Goal: Participate in discussion: Engage in conversation with other users on a specific topic

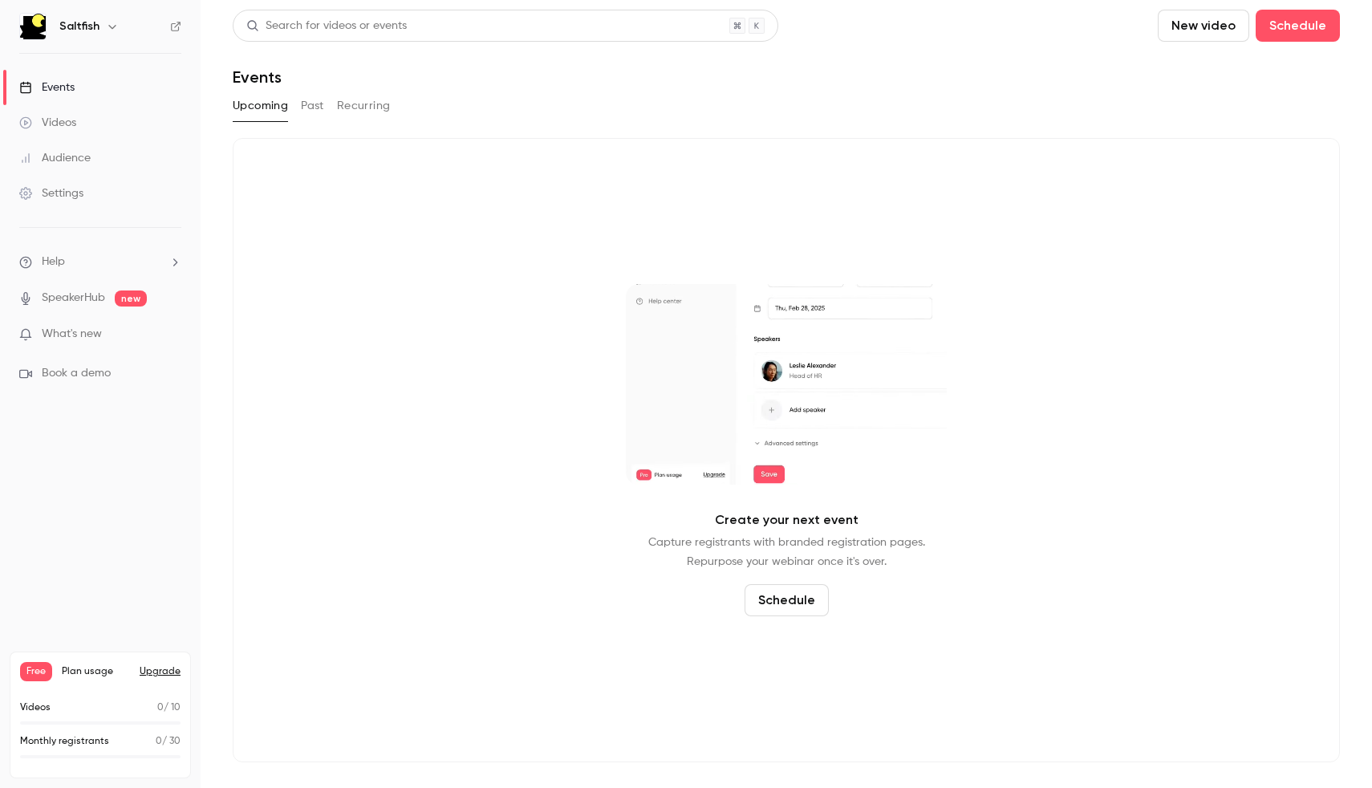
click at [89, 132] on link "Videos" at bounding box center [100, 122] width 201 height 35
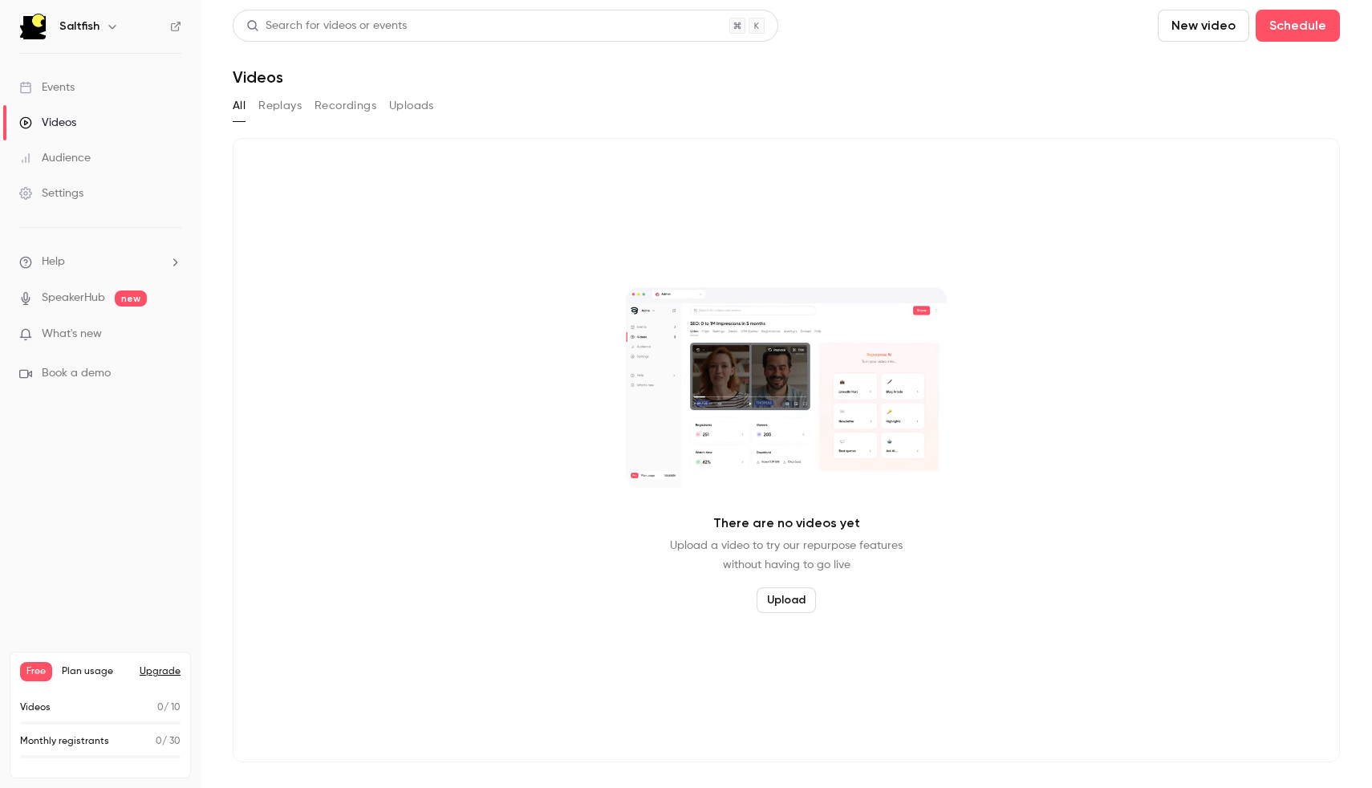
click at [82, 86] on link "Events" at bounding box center [100, 87] width 201 height 35
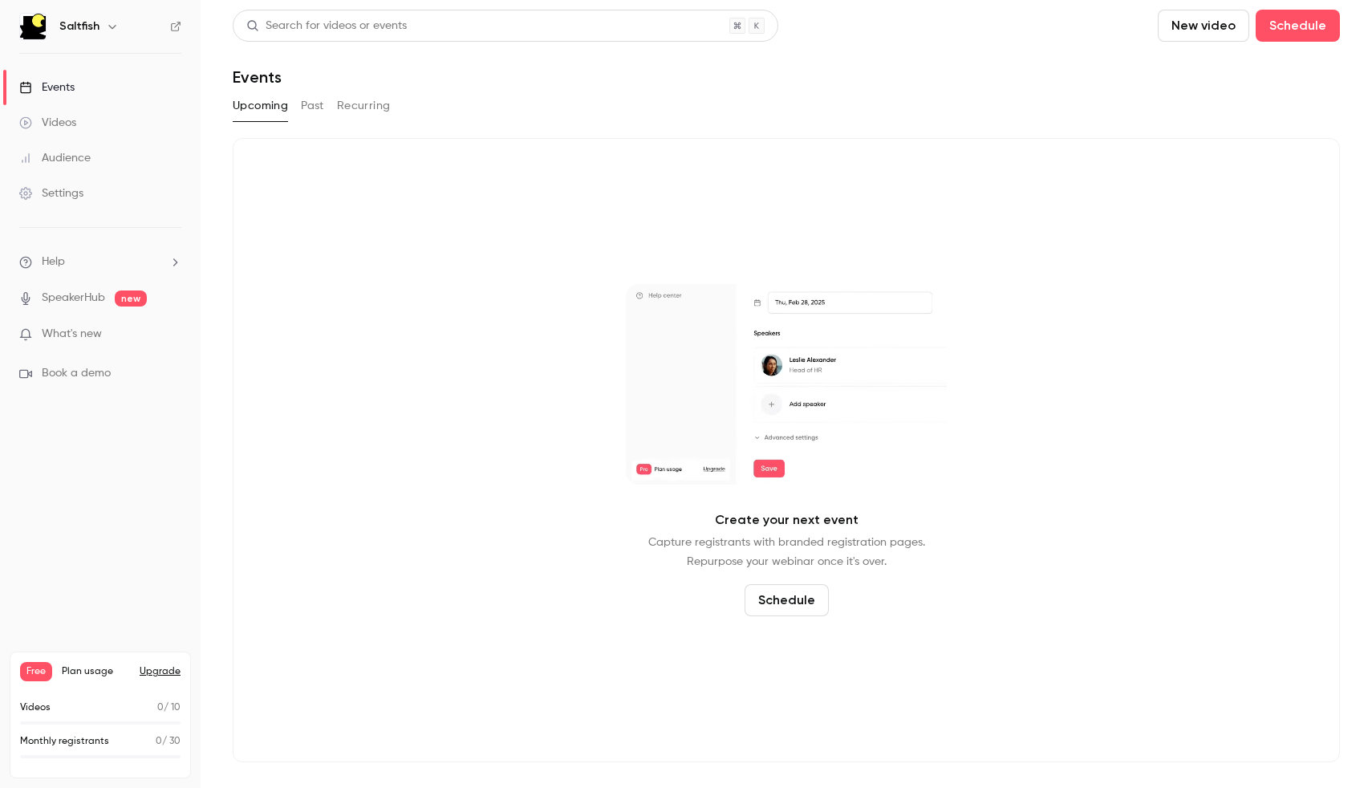
click at [311, 102] on button "Past" at bounding box center [312, 106] width 23 height 26
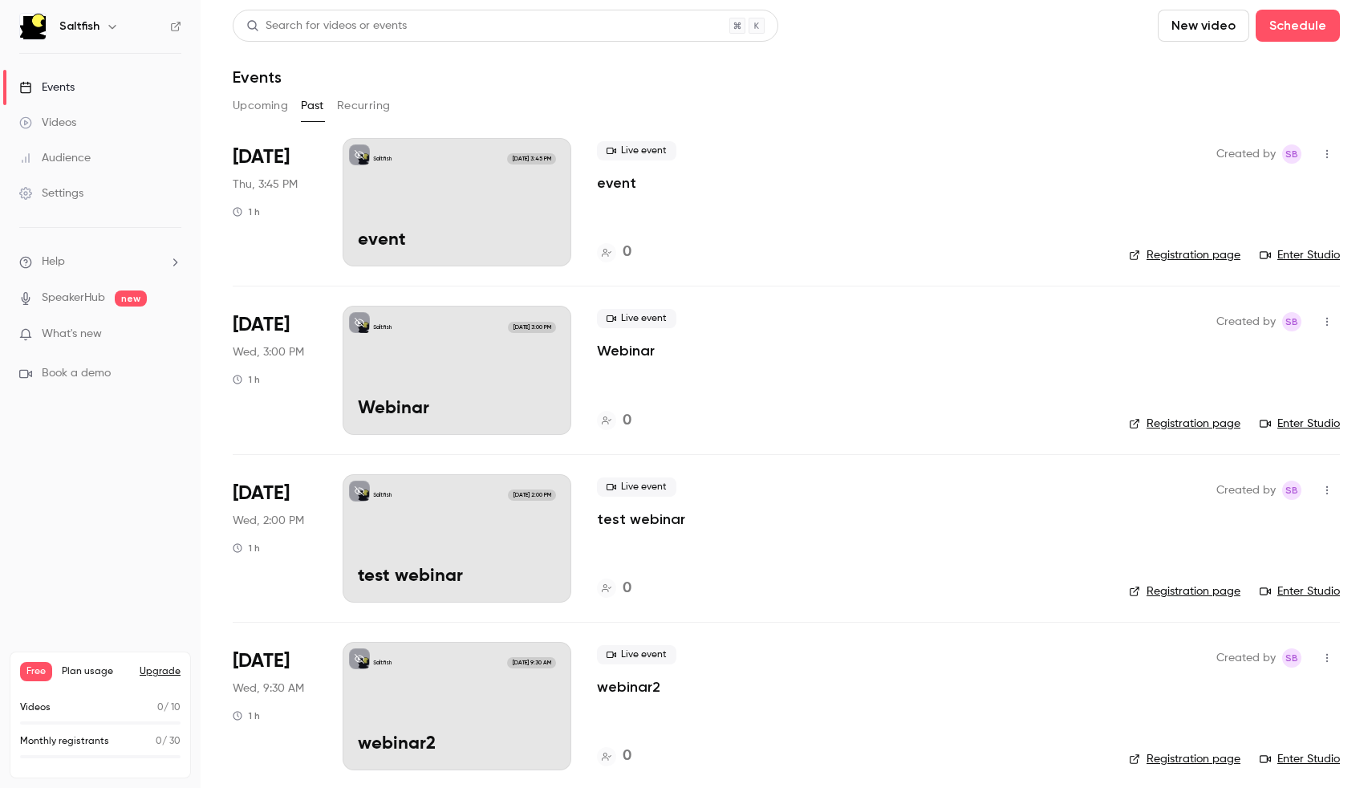
click at [679, 186] on div "Live event event" at bounding box center [850, 166] width 506 height 51
click at [1317, 257] on link "Enter Studio" at bounding box center [1299, 255] width 80 height 16
